Goal: Task Accomplishment & Management: Use online tool/utility

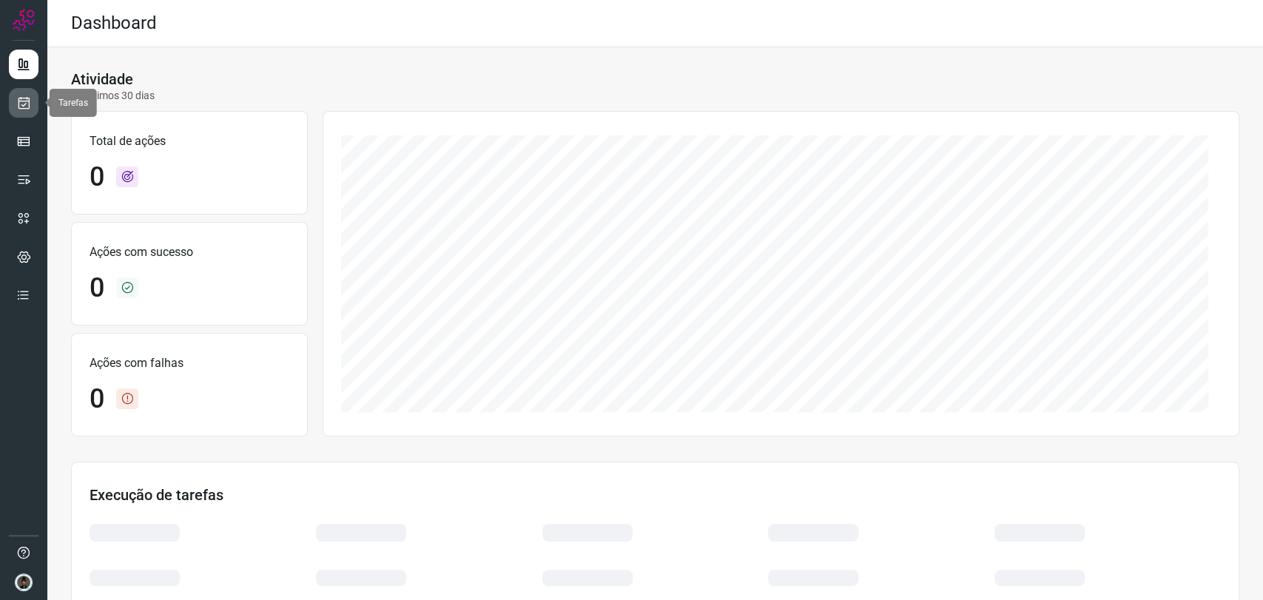
click at [33, 101] on link at bounding box center [24, 103] width 30 height 30
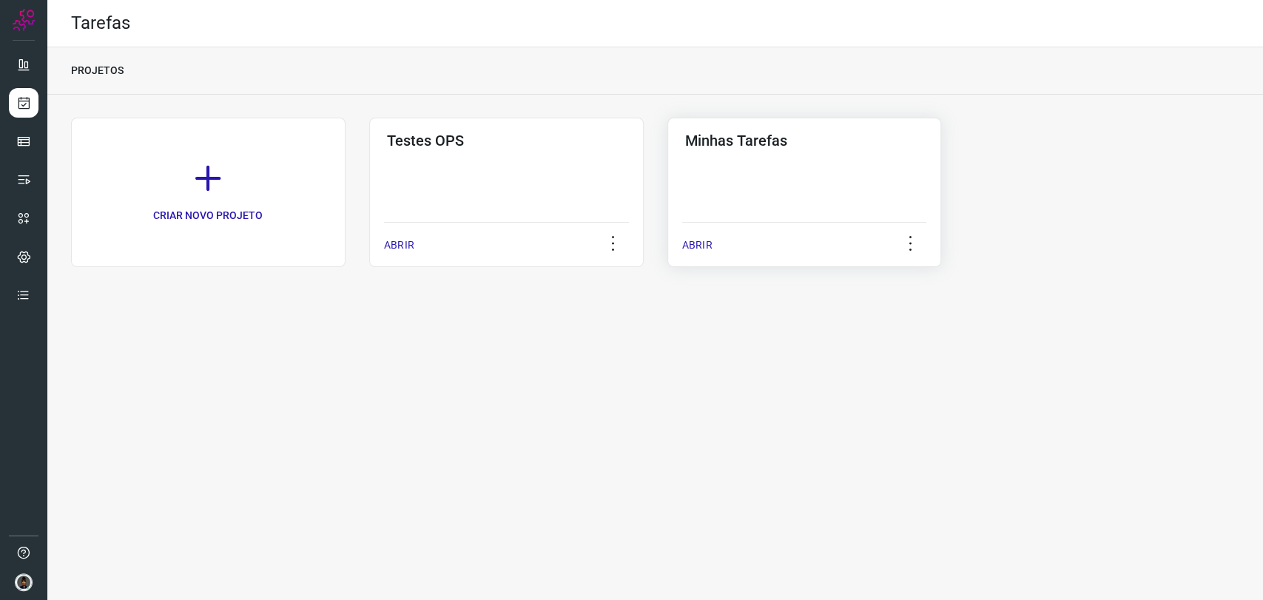
click at [803, 173] on div "Minhas Tarefas ABRIR" at bounding box center [804, 192] width 274 height 149
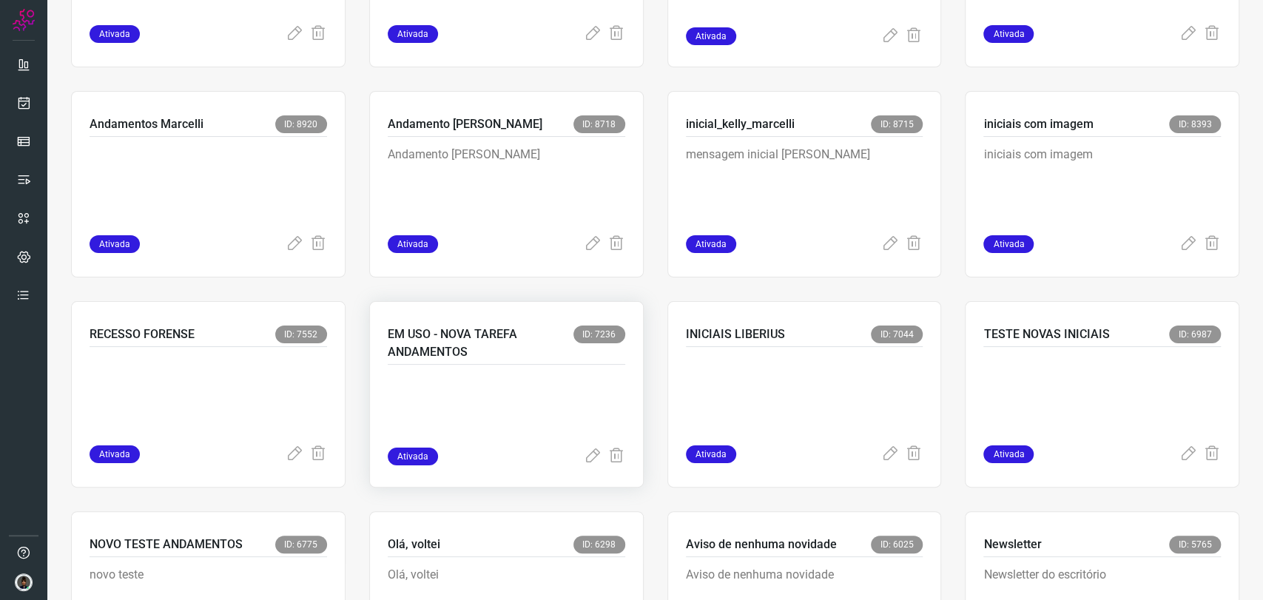
click at [509, 376] on p at bounding box center [499, 411] width 222 height 74
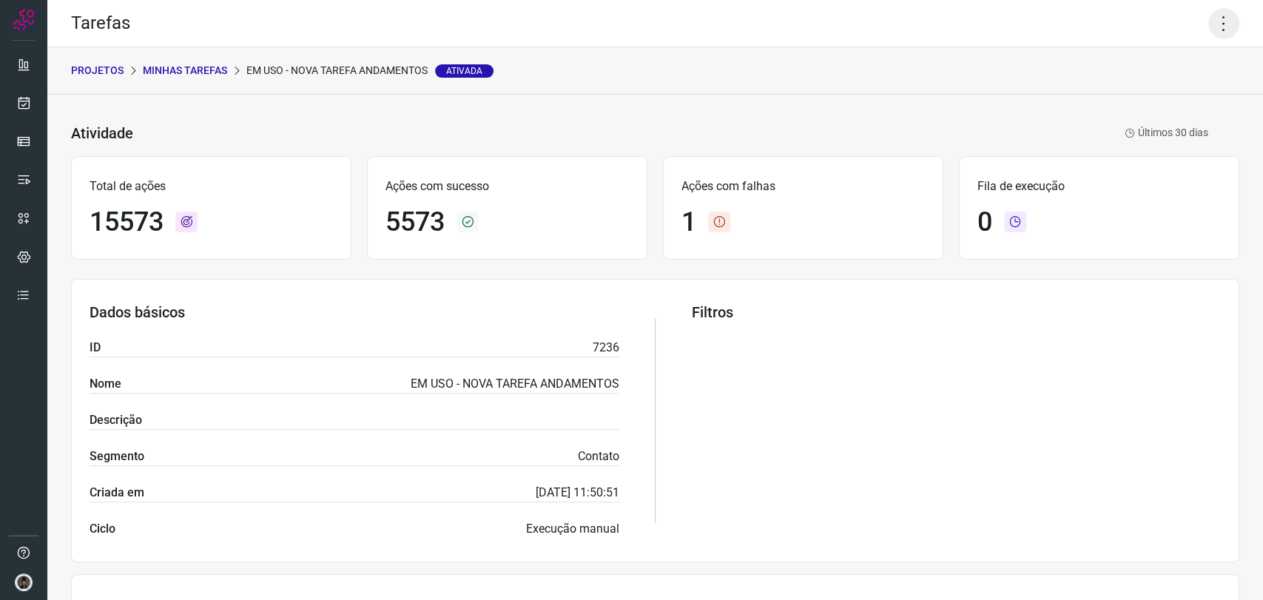
click at [1209, 33] on icon at bounding box center [1223, 23] width 31 height 31
click at [1173, 92] on li "Executar" at bounding box center [1158, 97] width 135 height 24
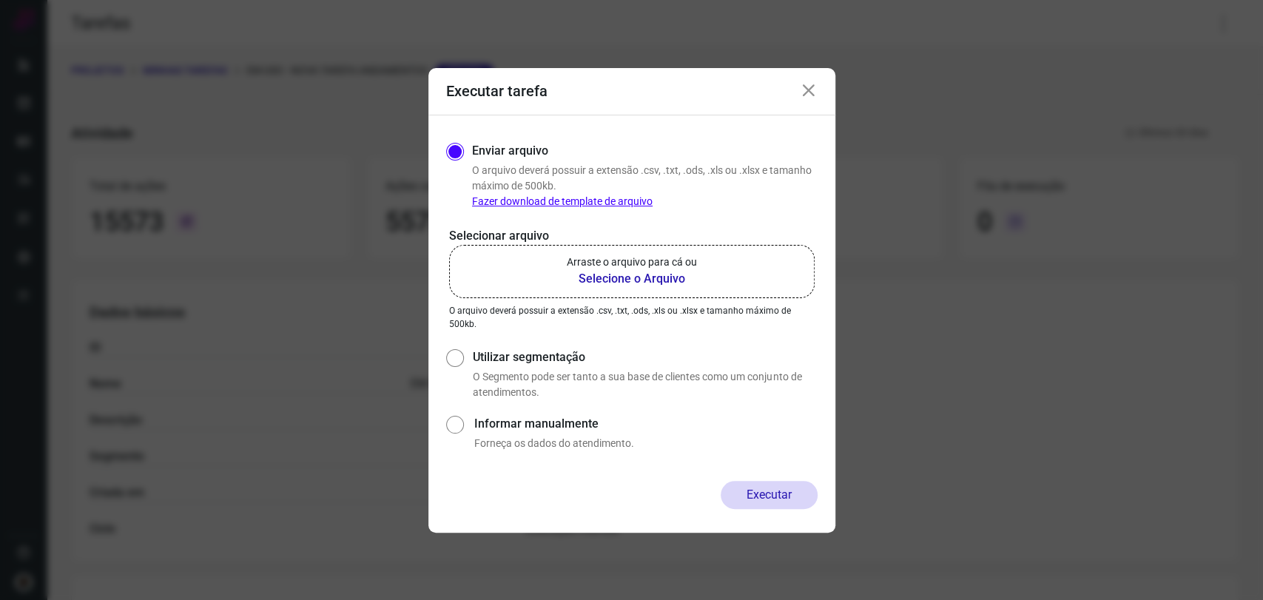
click at [694, 251] on label "Arraste o arquivo para cá ou Selecione o Arquivo" at bounding box center [631, 271] width 365 height 53
click at [0, 0] on input "Arraste o arquivo para cá ou Selecione o Arquivo" at bounding box center [0, 0] width 0 height 0
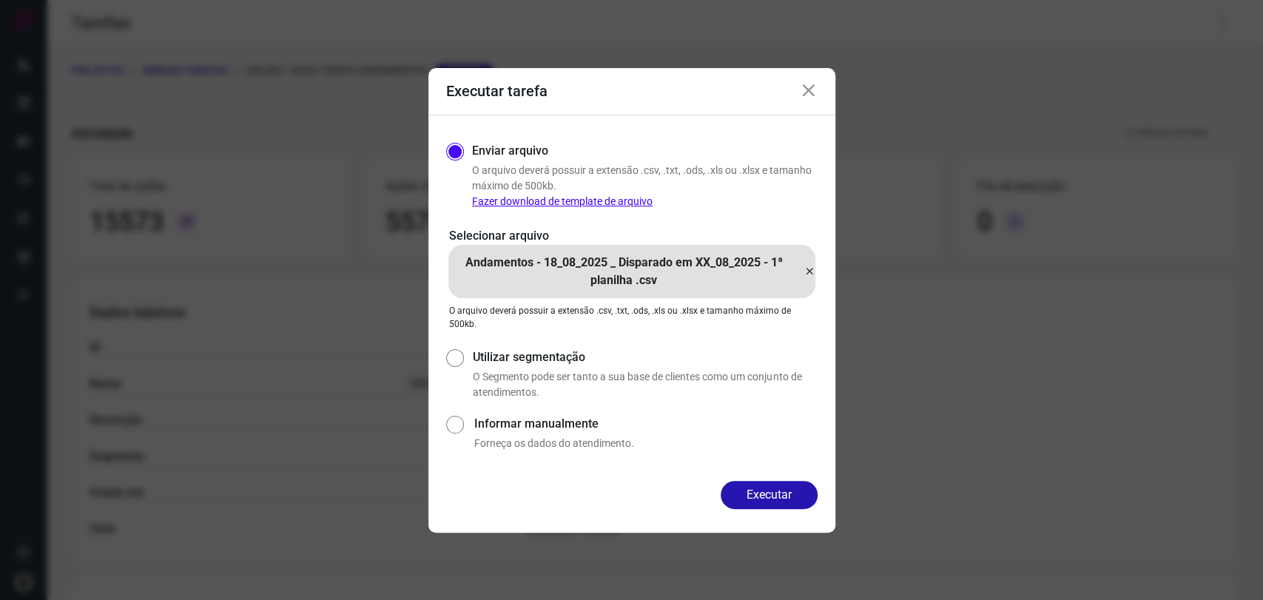
click at [774, 491] on button "Executar" at bounding box center [768, 495] width 97 height 28
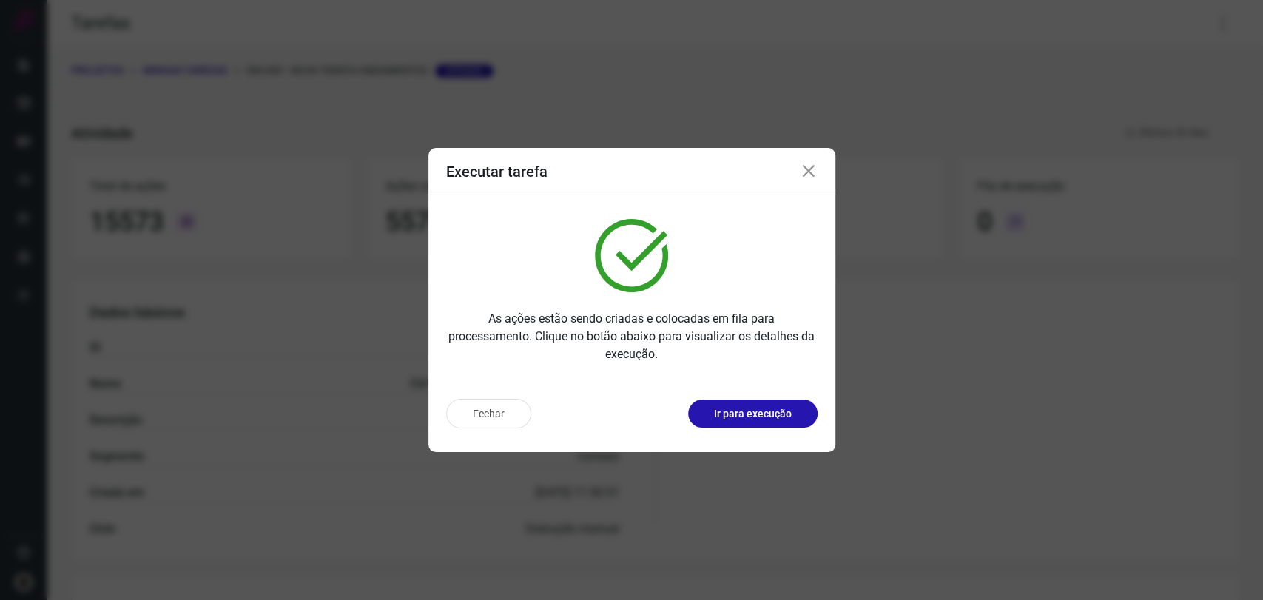
click at [804, 166] on icon at bounding box center [809, 172] width 18 height 18
